Goal: Task Accomplishment & Management: Manage account settings

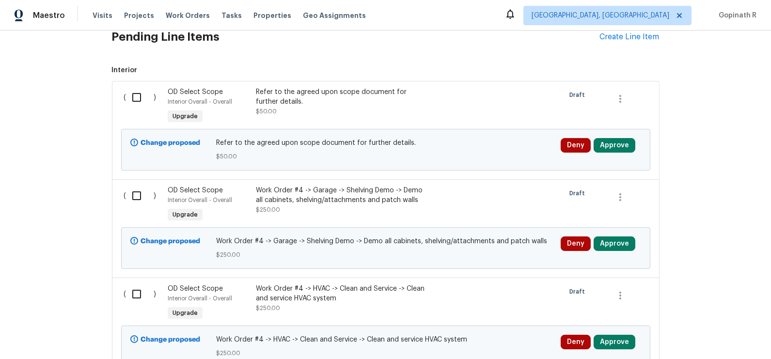
scroll to position [446, 0]
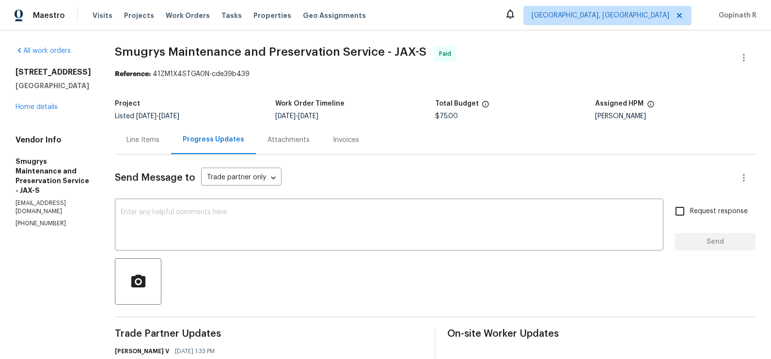
click at [152, 141] on div "Line Items" at bounding box center [142, 140] width 33 height 10
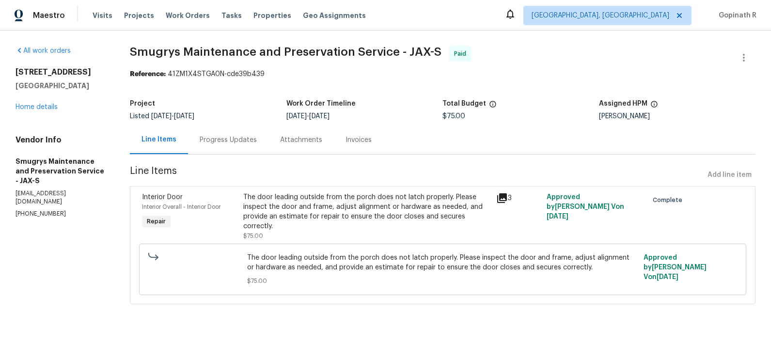
click at [327, 196] on div "The door leading outside from the porch does not latch properly. Please inspect…" at bounding box center [366, 211] width 247 height 39
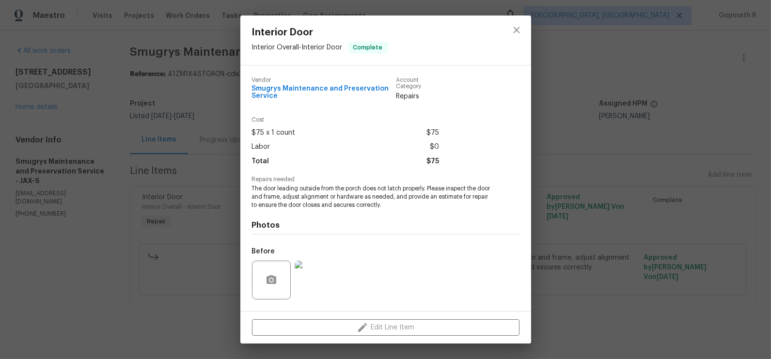
scroll to position [62, 0]
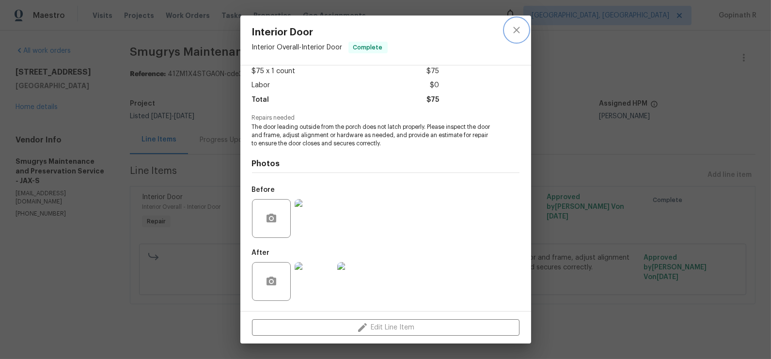
click at [519, 32] on icon "close" at bounding box center [517, 30] width 12 height 12
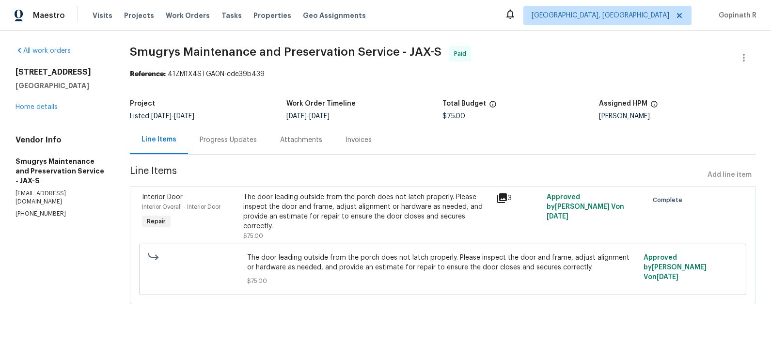
click at [240, 148] on div "Progress Updates" at bounding box center [228, 140] width 80 height 29
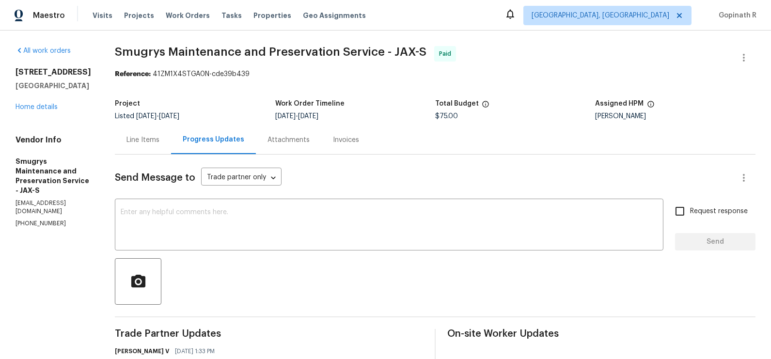
click at [147, 140] on div "Line Items" at bounding box center [142, 140] width 33 height 10
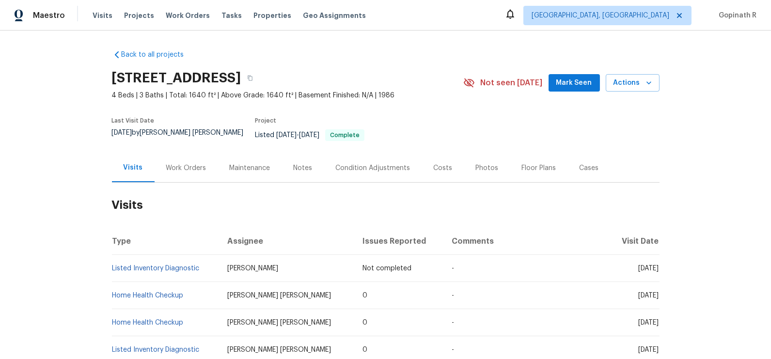
click at [177, 163] on div "Work Orders" at bounding box center [186, 168] width 40 height 10
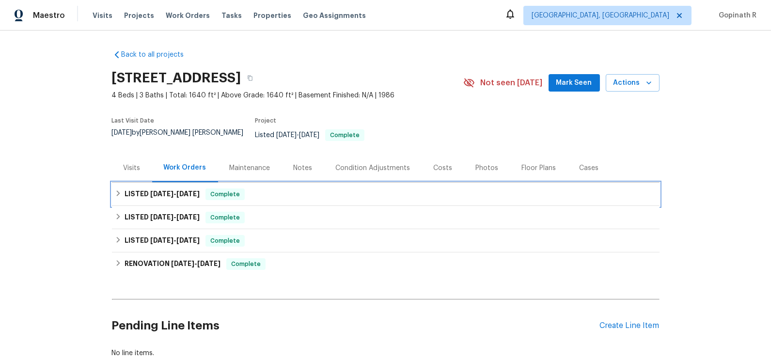
click at [204, 188] on div "LISTED 9/9/25 - 9/11/25 Complete" at bounding box center [386, 194] width 542 height 12
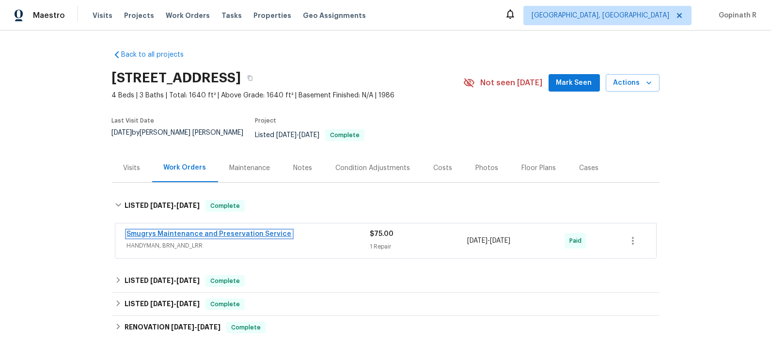
click at [212, 231] on link "Smugrys Maintenance and Preservation Service" at bounding box center [209, 234] width 165 height 7
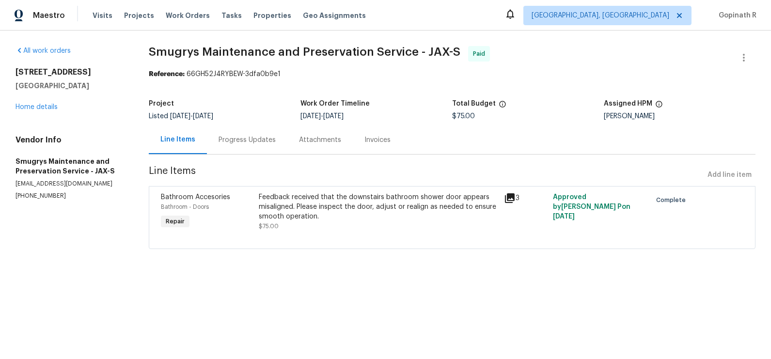
click at [311, 205] on div "Feedback received that the downstairs bathroom shower door appears misaligned. …" at bounding box center [378, 206] width 239 height 29
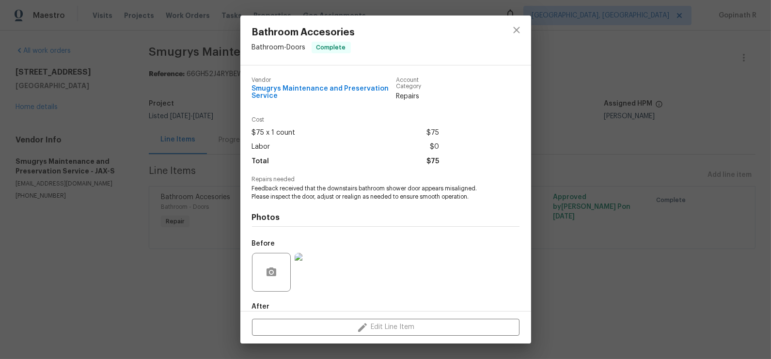
scroll to position [53, 0]
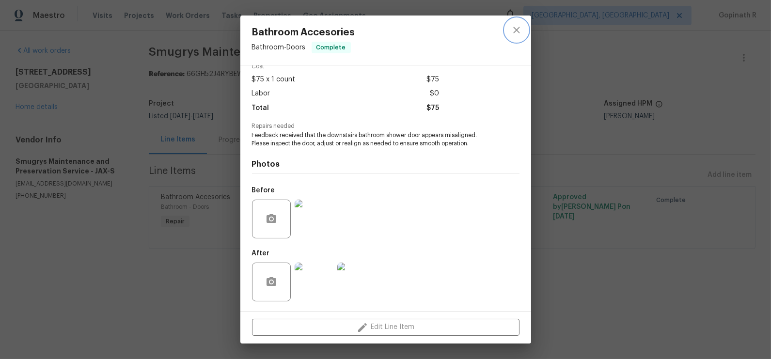
click at [516, 31] on icon "close" at bounding box center [516, 30] width 6 height 6
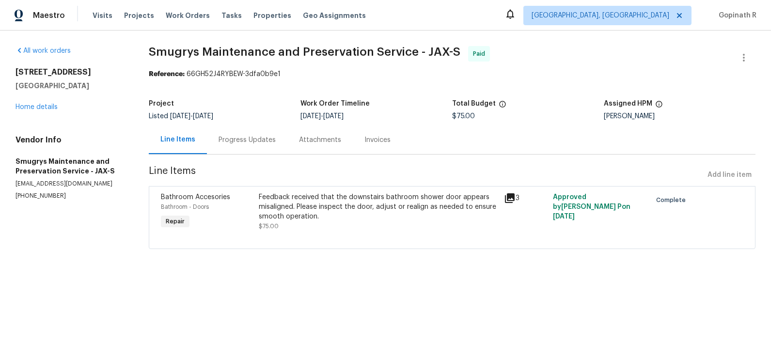
click at [241, 139] on div "Progress Updates" at bounding box center [247, 140] width 57 height 10
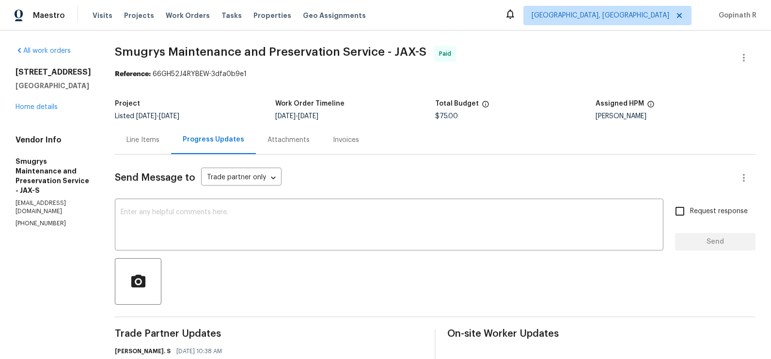
click at [153, 139] on div "Line Items" at bounding box center [142, 140] width 33 height 10
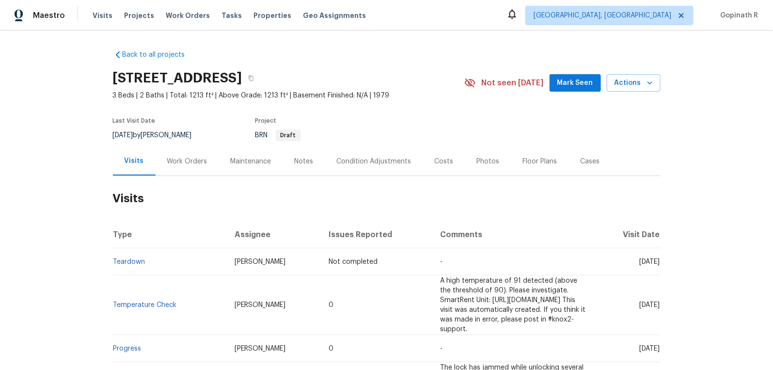
click at [188, 163] on div "Work Orders" at bounding box center [187, 162] width 40 height 10
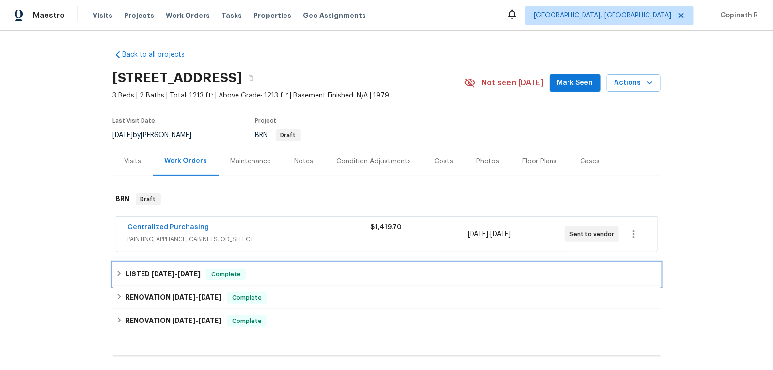
click at [199, 279] on h6 "LISTED [DATE] - [DATE]" at bounding box center [163, 274] width 75 height 12
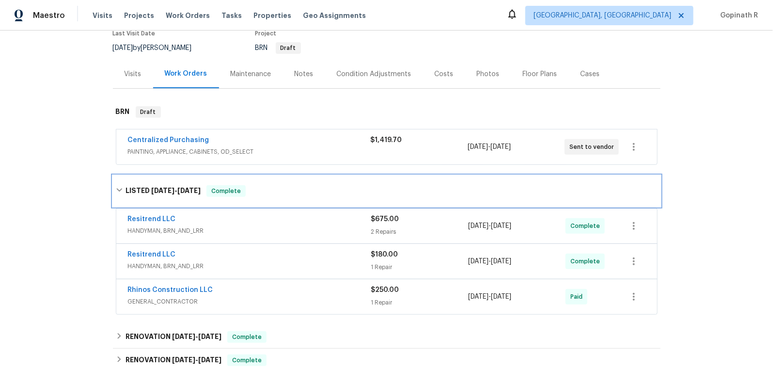
scroll to position [88, 0]
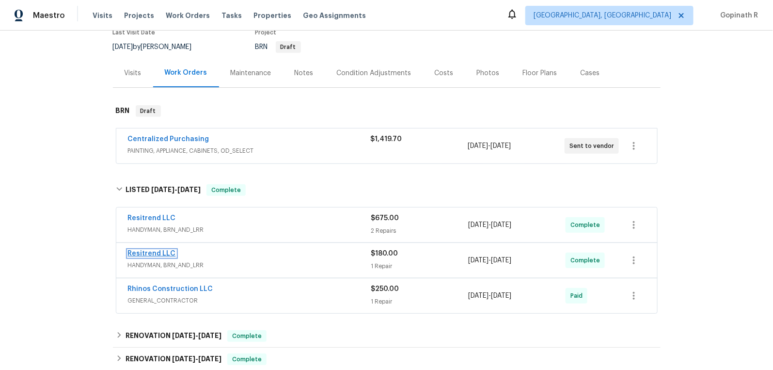
click at [144, 252] on link "Resitrend LLC" at bounding box center [152, 253] width 48 height 7
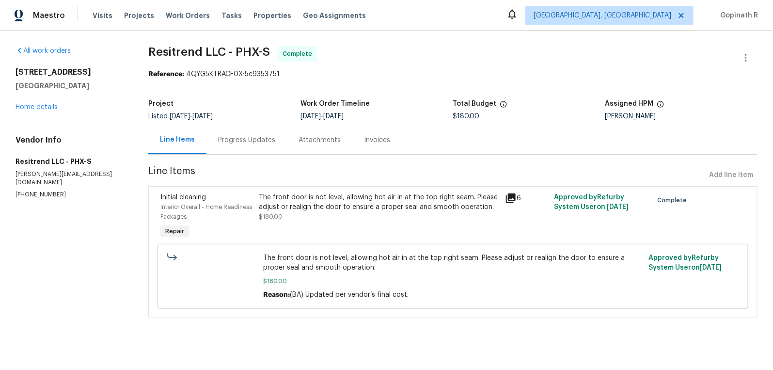
click at [246, 141] on div "Progress Updates" at bounding box center [246, 140] width 57 height 10
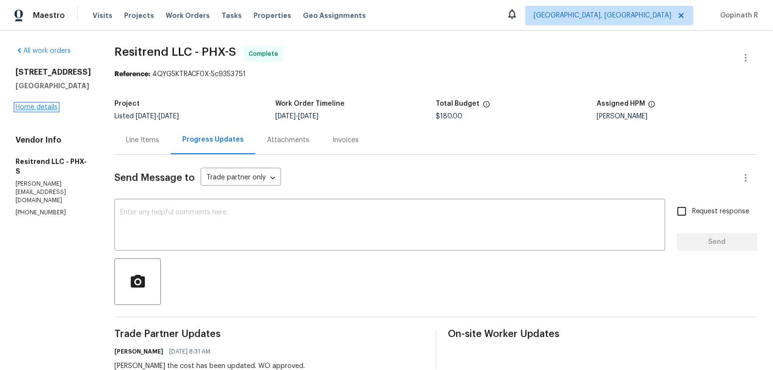
click at [46, 106] on link "Home details" at bounding box center [37, 107] width 42 height 7
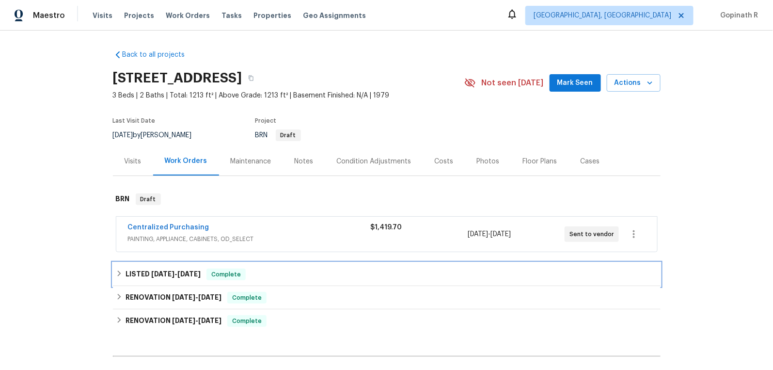
click at [193, 275] on span "9/4/25" at bounding box center [188, 273] width 23 height 7
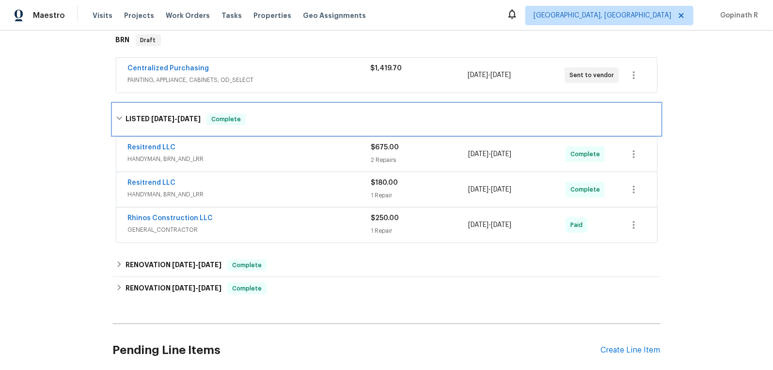
scroll to position [161, 0]
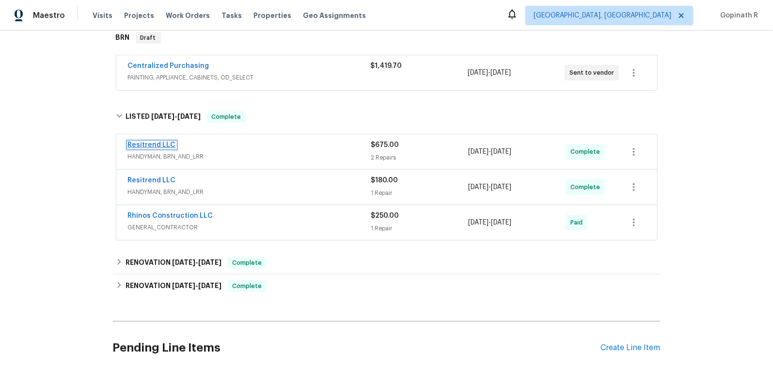
click at [145, 143] on link "Resitrend LLC" at bounding box center [152, 144] width 48 height 7
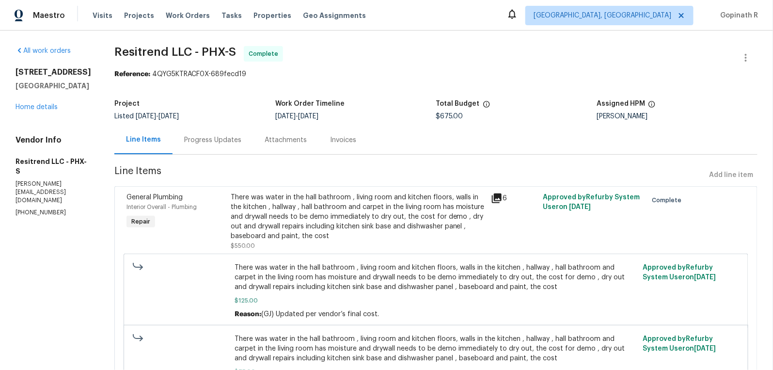
click at [214, 137] on div "Progress Updates" at bounding box center [212, 140] width 57 height 10
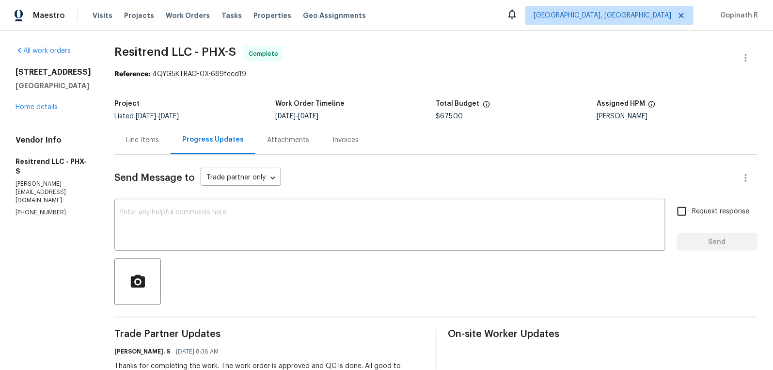
click at [125, 135] on div "Line Items" at bounding box center [142, 140] width 56 height 29
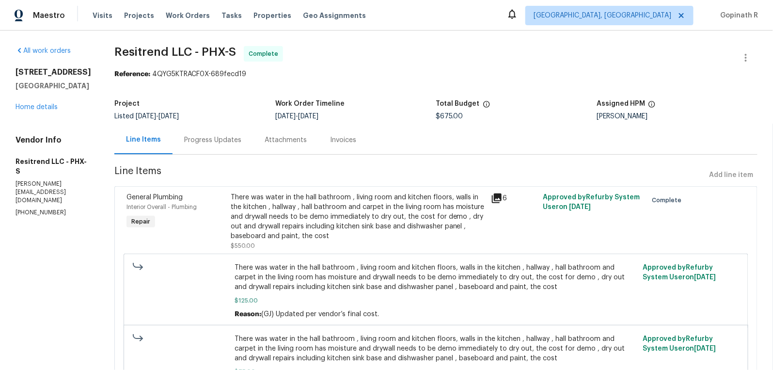
click at [304, 231] on div "There was water in the hall bathroom , living room and kitchen floors, walls in…" at bounding box center [358, 216] width 254 height 48
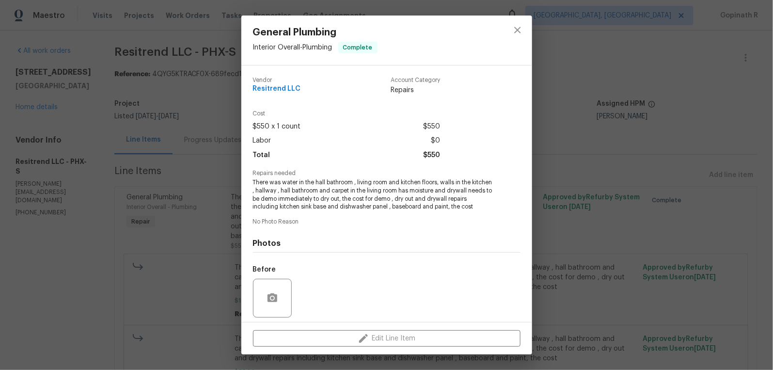
scroll to position [68, 0]
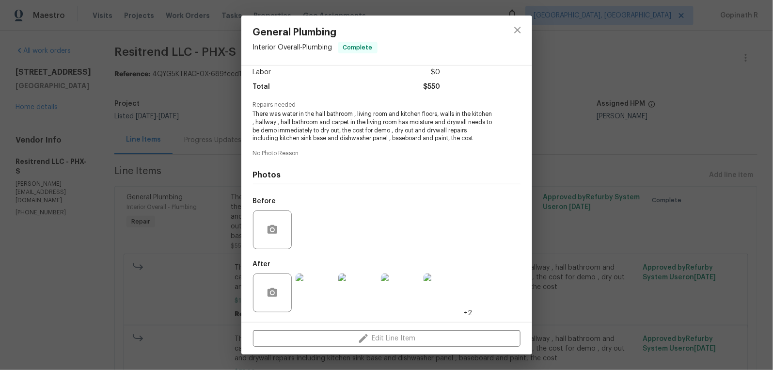
click at [319, 298] on img at bounding box center [315, 292] width 39 height 39
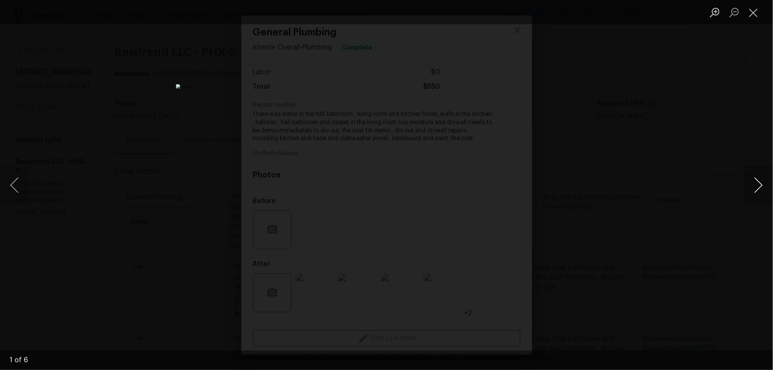
click at [759, 188] on button "Next image" at bounding box center [758, 185] width 29 height 39
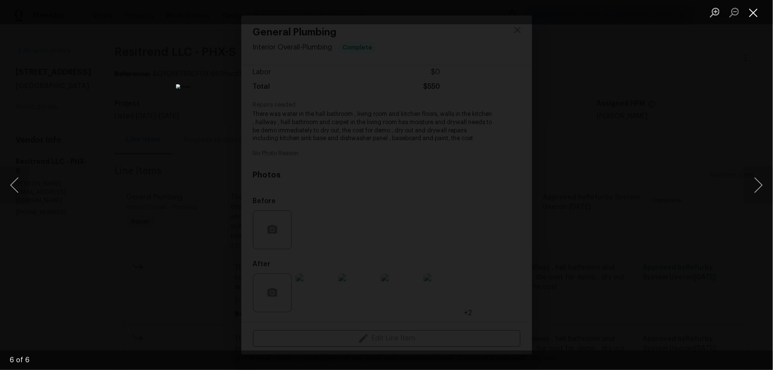
click at [753, 15] on button "Close lightbox" at bounding box center [753, 12] width 19 height 17
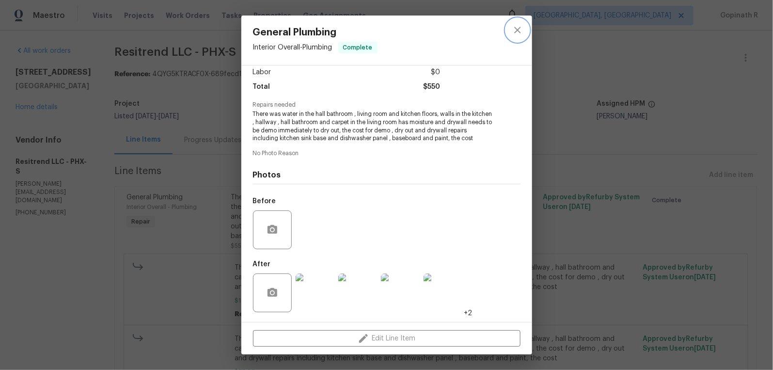
click at [512, 39] on button "close" at bounding box center [517, 29] width 23 height 23
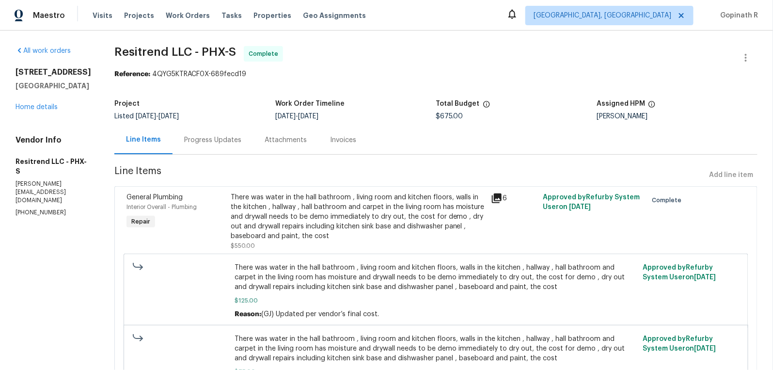
click at [207, 141] on div "Progress Updates" at bounding box center [212, 140] width 57 height 10
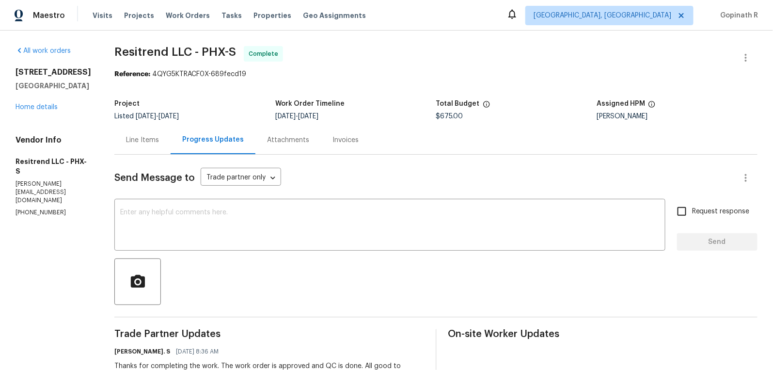
click at [32, 110] on div "15807 N 60th Ave Glendale, AZ 85306 Home details" at bounding box center [54, 89] width 76 height 45
click at [35, 107] on link "Home details" at bounding box center [37, 107] width 42 height 7
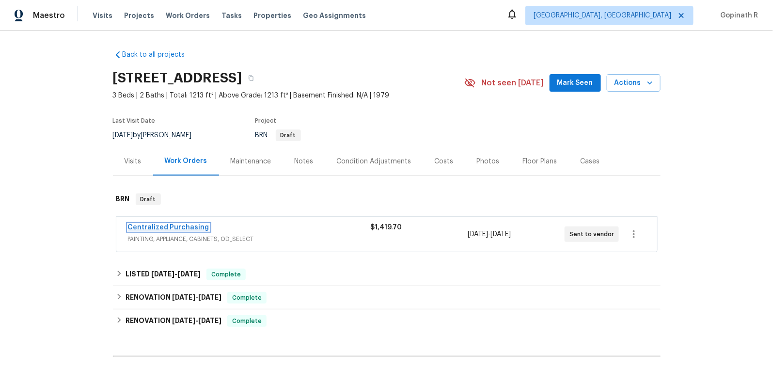
click at [163, 225] on link "Centralized Purchasing" at bounding box center [168, 227] width 81 height 7
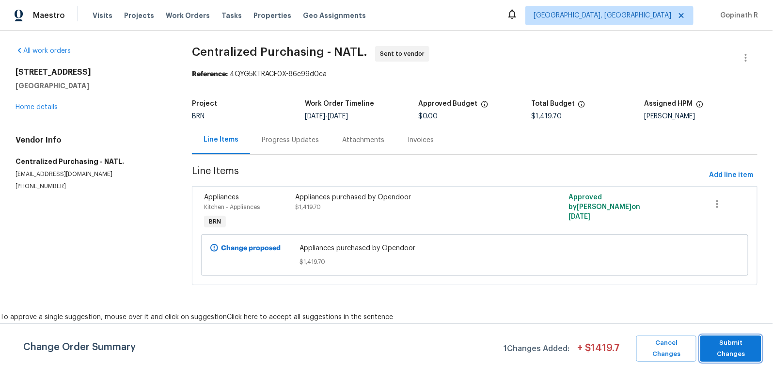
click at [719, 351] on span "Submit Changes" at bounding box center [730, 348] width 51 height 22
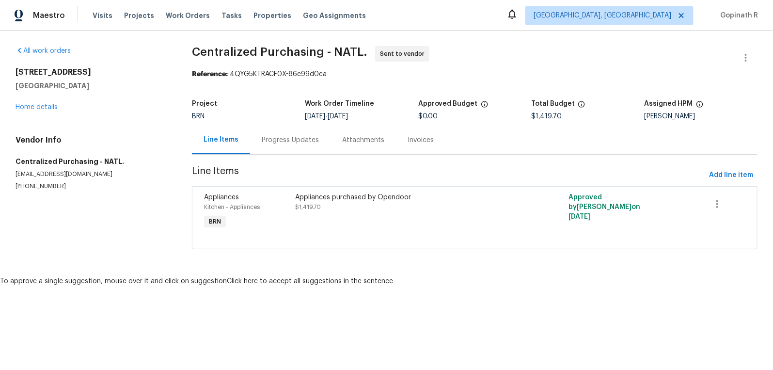
click at [292, 140] on div "Progress Updates" at bounding box center [290, 140] width 57 height 10
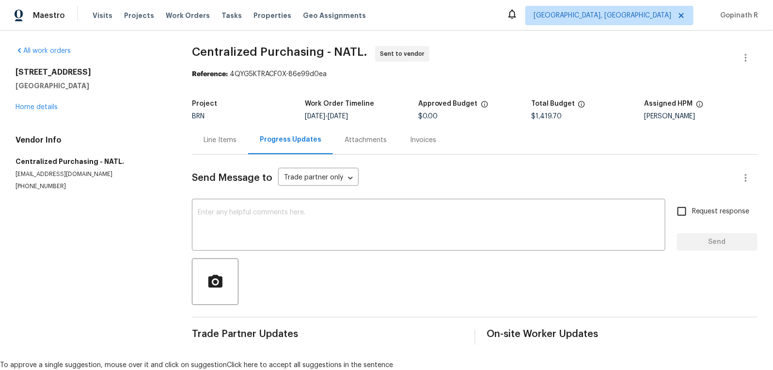
click at [221, 145] on div "Line Items" at bounding box center [220, 140] width 56 height 29
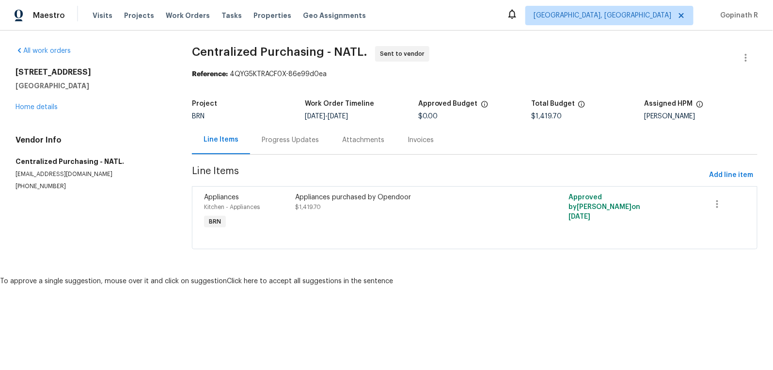
click at [43, 100] on div "15807 N 60th Ave Glendale, AZ 85306 Home details" at bounding box center [92, 89] width 153 height 45
click at [47, 107] on link "Home details" at bounding box center [37, 107] width 42 height 7
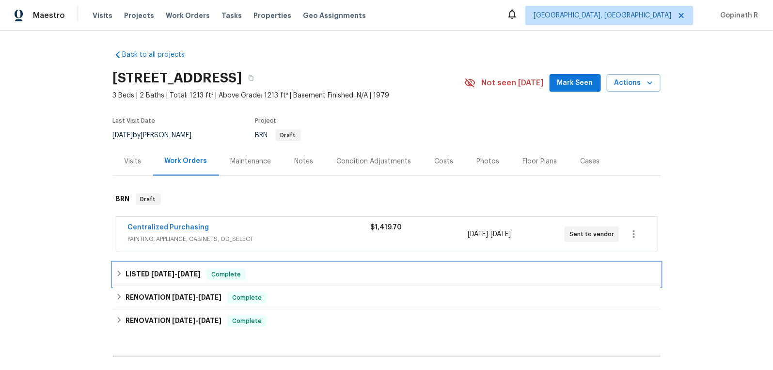
click at [205, 282] on div "LISTED 8/16/25 - 9/4/25 Complete" at bounding box center [387, 274] width 548 height 23
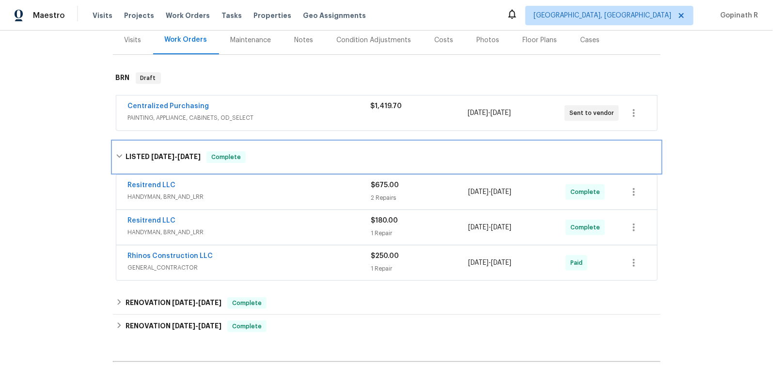
scroll to position [122, 0]
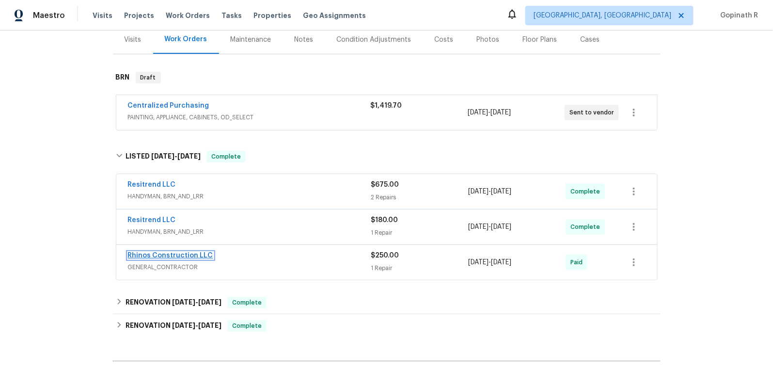
click at [180, 256] on link "Rhinos Construction LLC" at bounding box center [170, 255] width 85 height 7
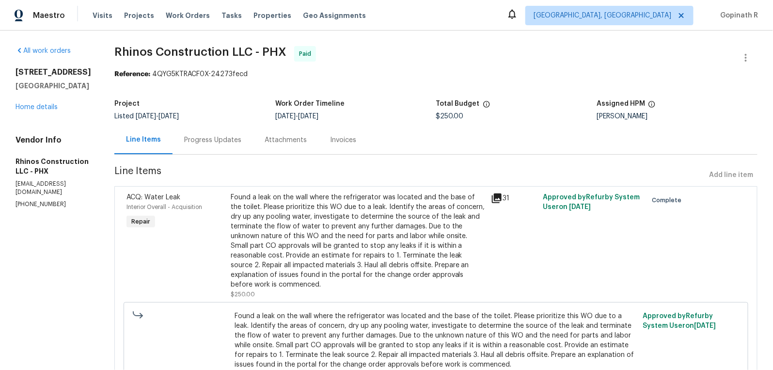
click at [205, 137] on div "Progress Updates" at bounding box center [212, 140] width 57 height 10
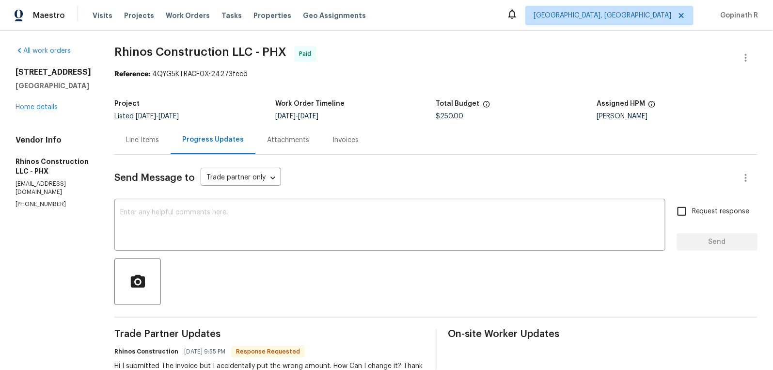
click at [338, 141] on div "Invoices" at bounding box center [345, 140] width 26 height 10
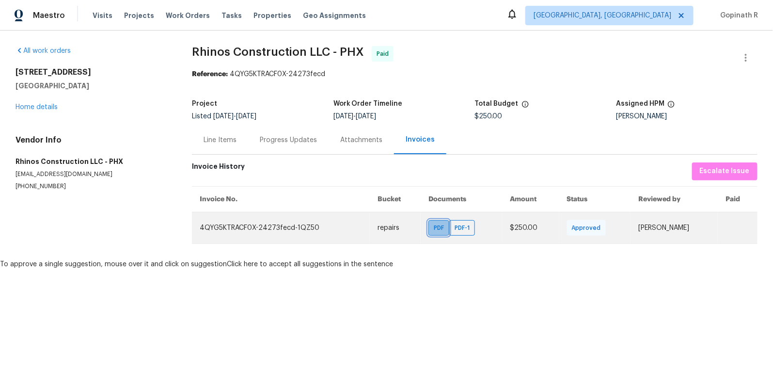
click at [430, 233] on div "PDF" at bounding box center [438, 228] width 21 height 16
click at [456, 225] on span "PDF-1" at bounding box center [464, 228] width 19 height 10
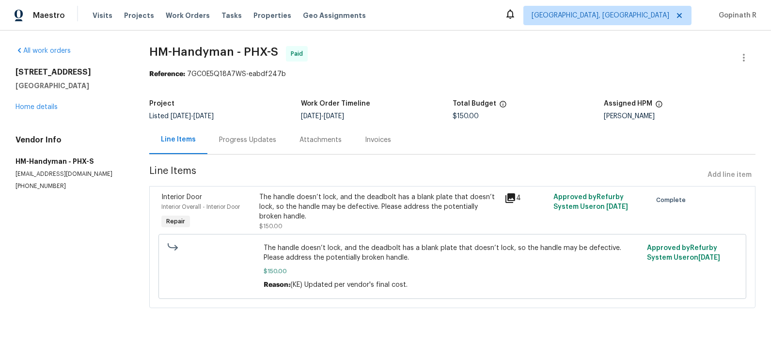
click at [236, 140] on div "Progress Updates" at bounding box center [247, 140] width 57 height 10
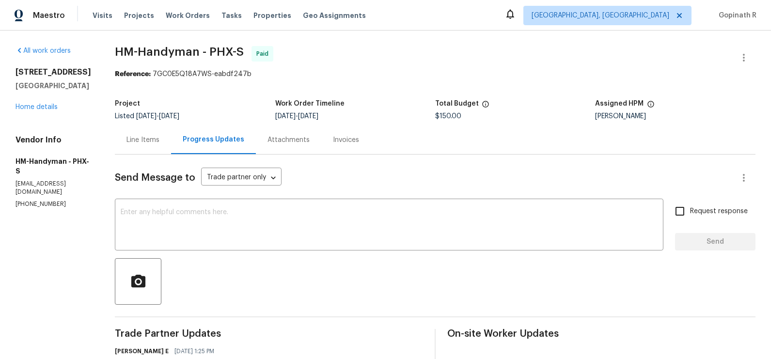
click at [154, 144] on div "Line Items" at bounding box center [143, 140] width 56 height 29
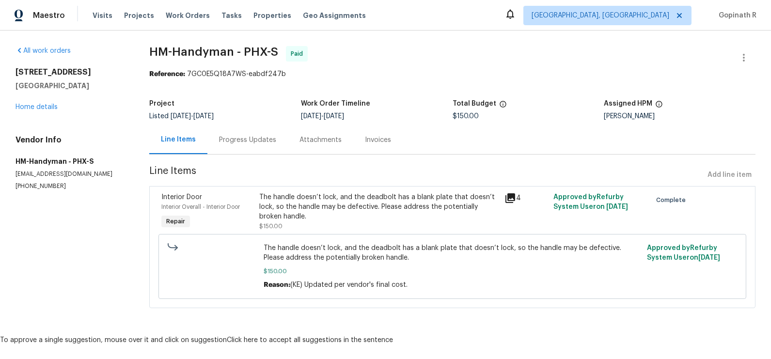
click at [284, 197] on div "The handle doesn’t lock, and the deadbolt has a blank plate that doesn’t lock, …" at bounding box center [378, 206] width 239 height 29
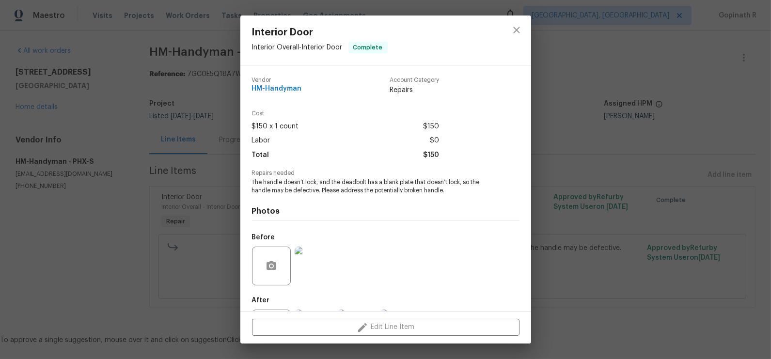
scroll to position [47, 0]
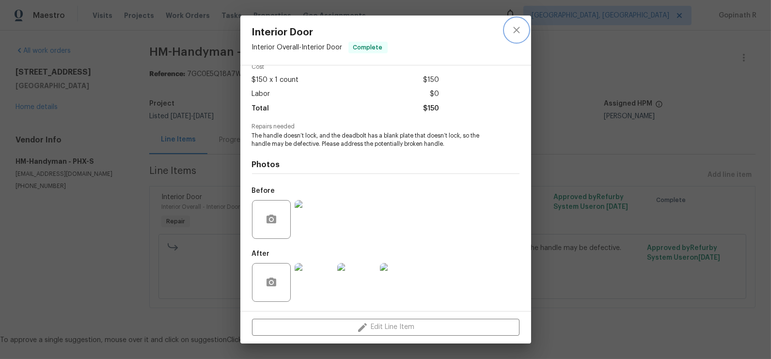
click at [511, 35] on icon "close" at bounding box center [517, 30] width 12 height 12
